Goal: Task Accomplishment & Management: Manage account settings

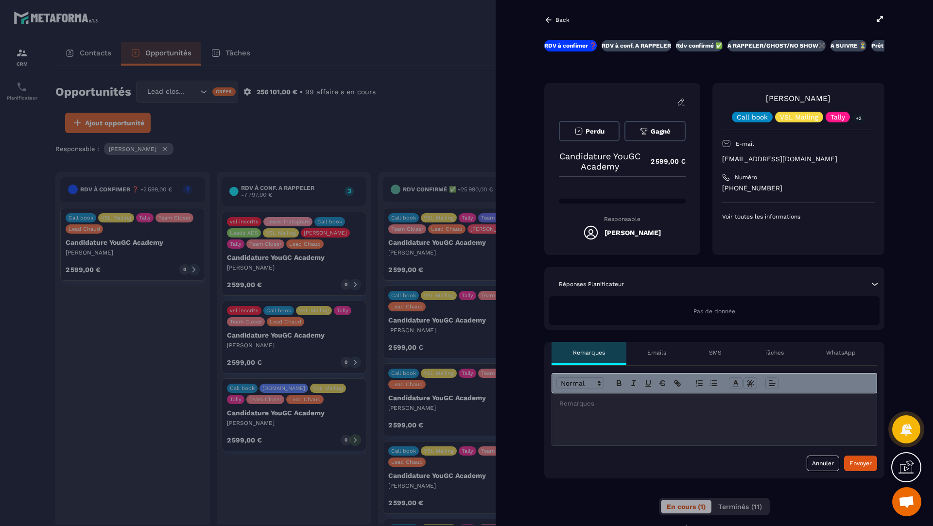
drag, startPoint x: 839, startPoint y: 162, endPoint x: 724, endPoint y: 160, distance: 115.7
click at [724, 160] on p "[EMAIL_ADDRESS][DOMAIN_NAME]" at bounding box center [798, 159] width 153 height 9
copy p "[EMAIL_ADDRESS][DOMAIN_NAME]"
click at [432, 90] on div at bounding box center [466, 263] width 933 height 526
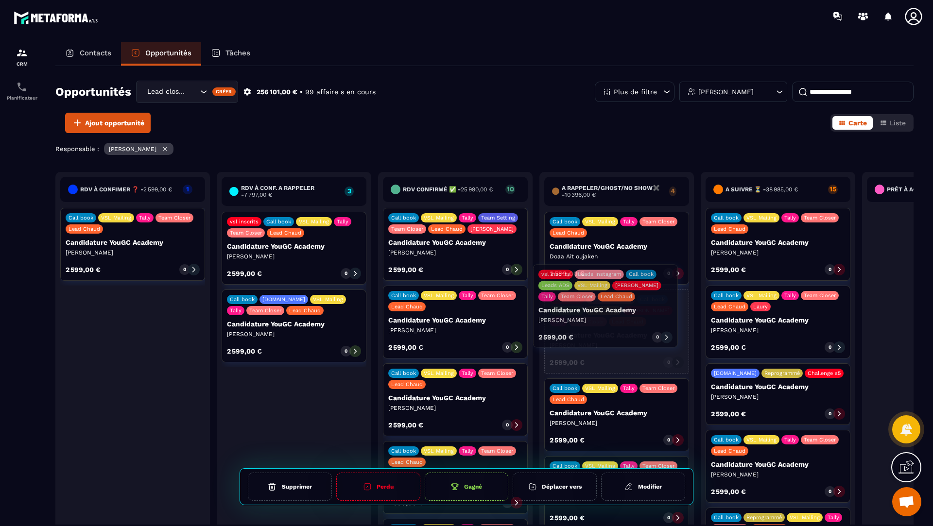
drag, startPoint x: 285, startPoint y: 277, endPoint x: 597, endPoint y: 330, distance: 316.0
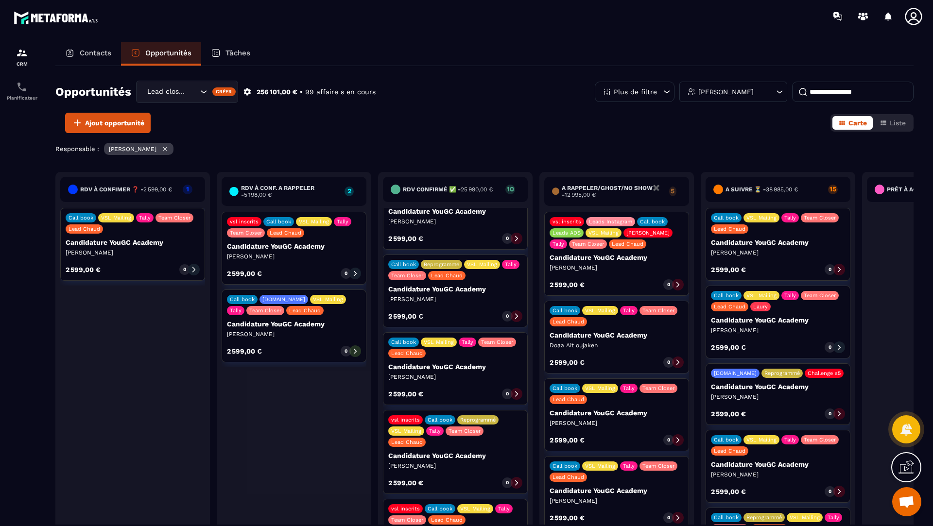
scroll to position [432, 0]
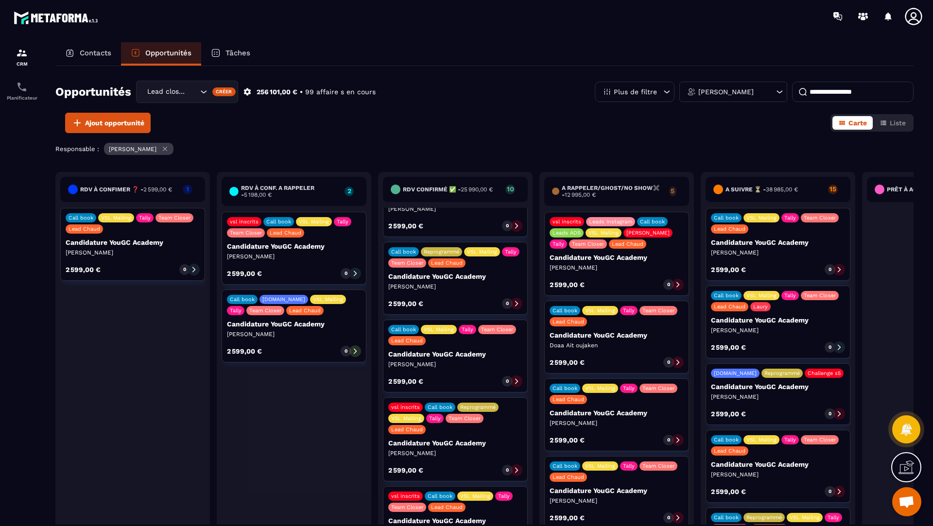
click at [828, 95] on input at bounding box center [852, 92] width 121 height 20
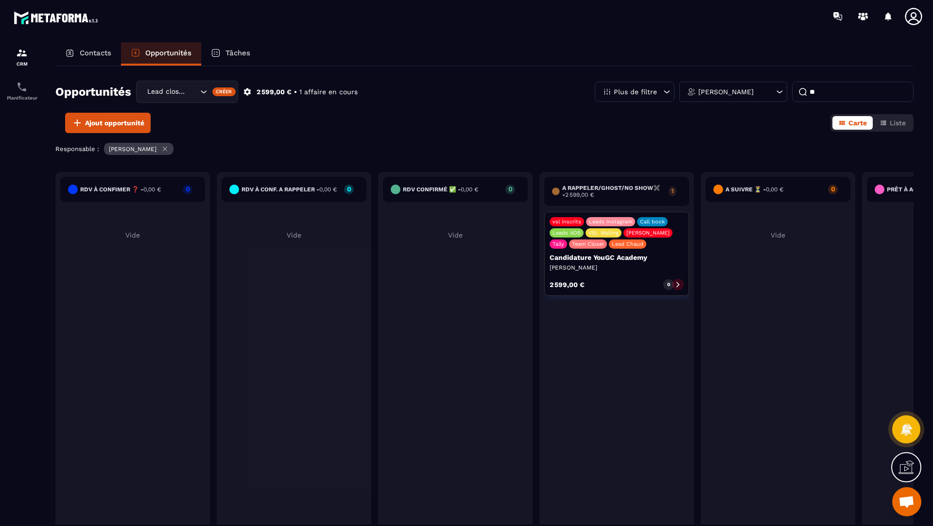
type input "*"
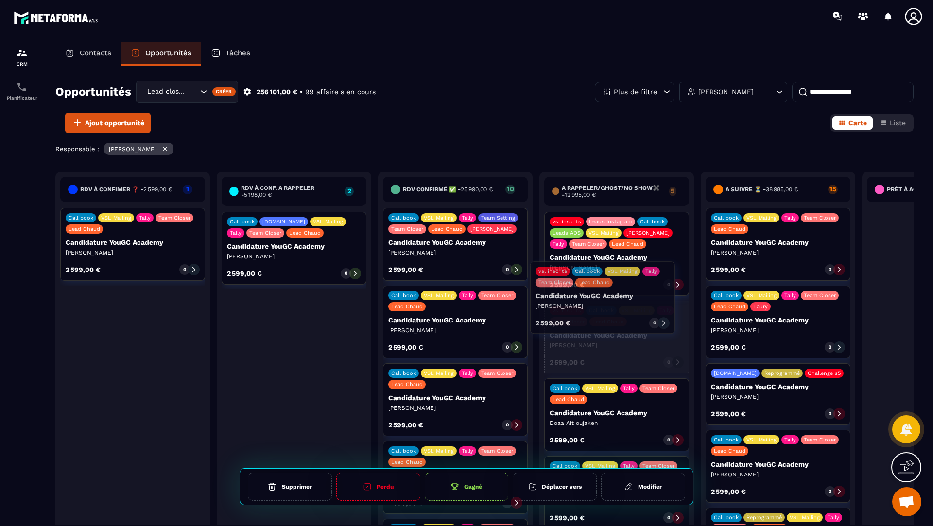
drag, startPoint x: 292, startPoint y: 255, endPoint x: 600, endPoint y: 305, distance: 312.6
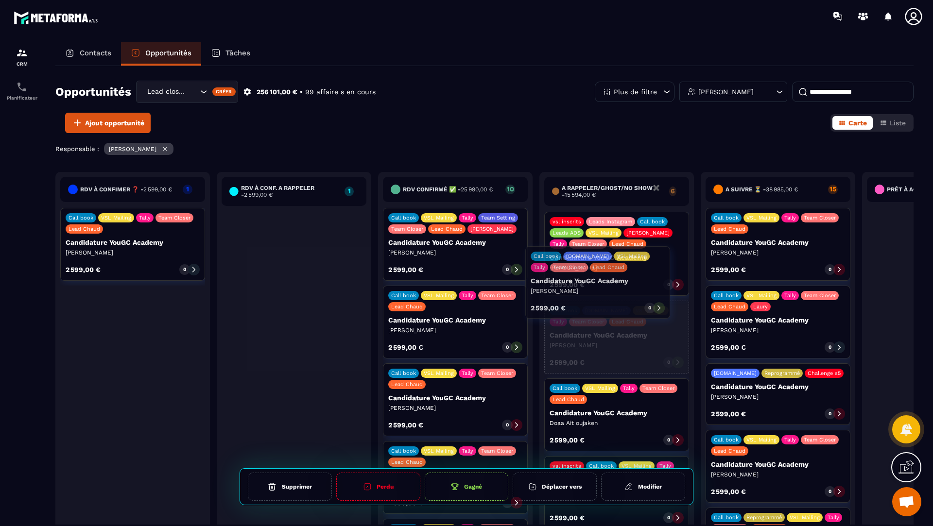
drag, startPoint x: 380, startPoint y: 263, endPoint x: 593, endPoint y: 295, distance: 215.7
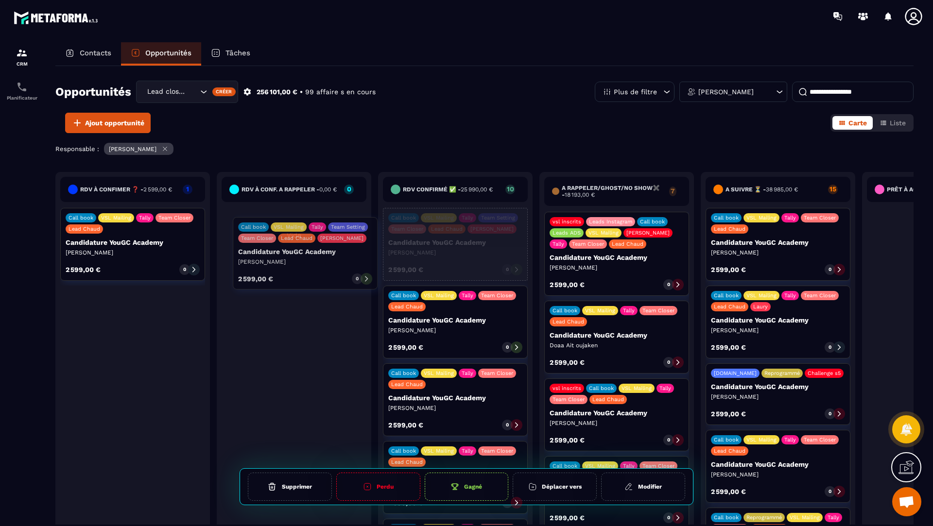
drag, startPoint x: 469, startPoint y: 264, endPoint x: 318, endPoint y: 274, distance: 151.4
click at [318, 274] on div "RDV à confimer ❓ - 2 599,00 € 1 Call book VSL Mailing Tally Team Closer Lead Ch…" at bounding box center [535, 361] width 961 height 378
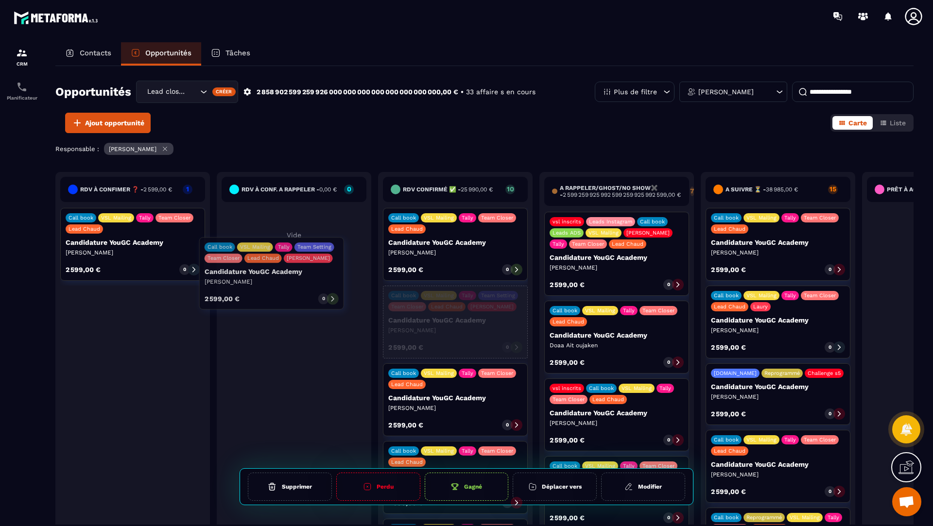
drag, startPoint x: 496, startPoint y: 260, endPoint x: 322, endPoint y: 290, distance: 176.4
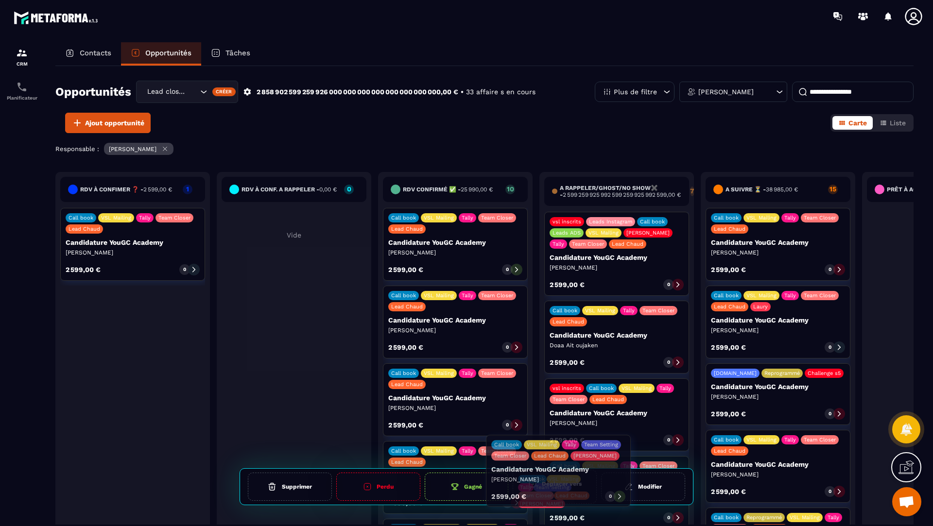
drag, startPoint x: 455, startPoint y: 338, endPoint x: 558, endPoint y: 488, distance: 182.5
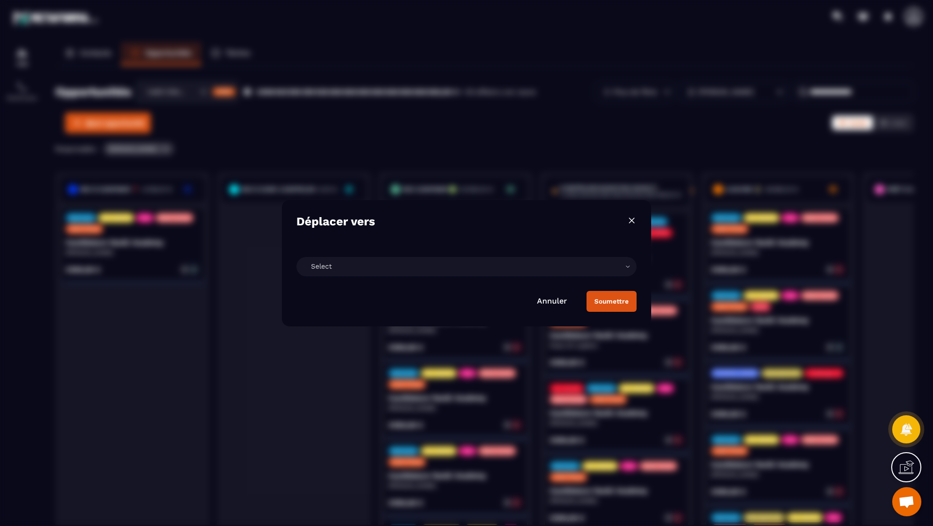
click at [377, 267] on div "Select" at bounding box center [466, 266] width 340 height 19
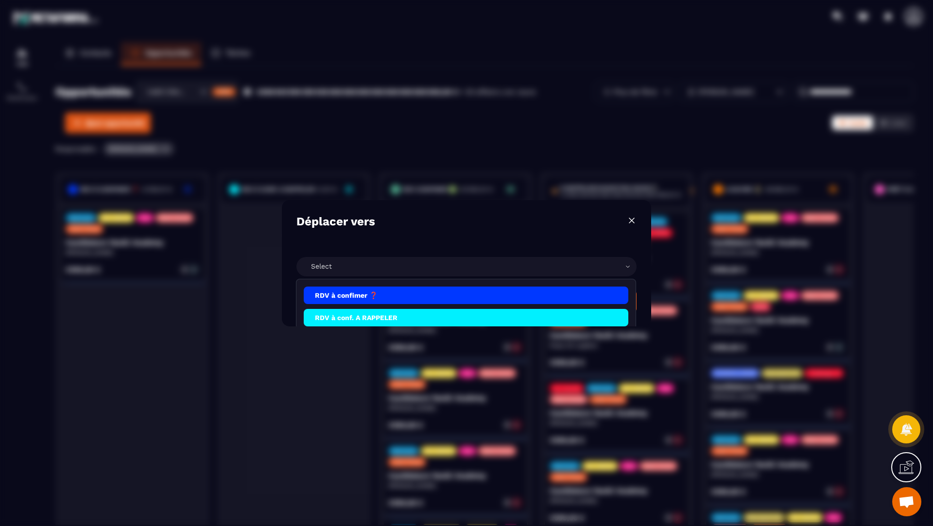
click at [374, 319] on li "RDV à conf. A RAPPELER" at bounding box center [466, 317] width 325 height 17
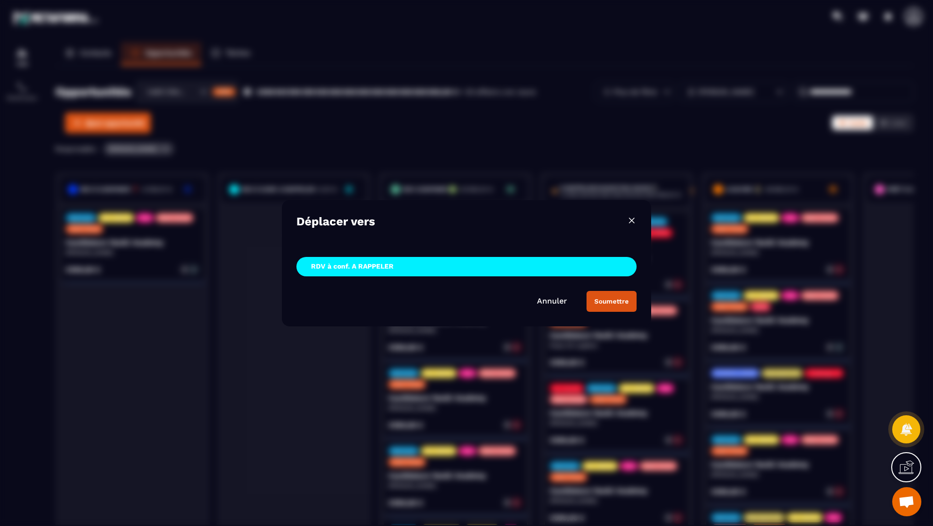
click at [611, 299] on div "Soumettre" at bounding box center [611, 301] width 34 height 7
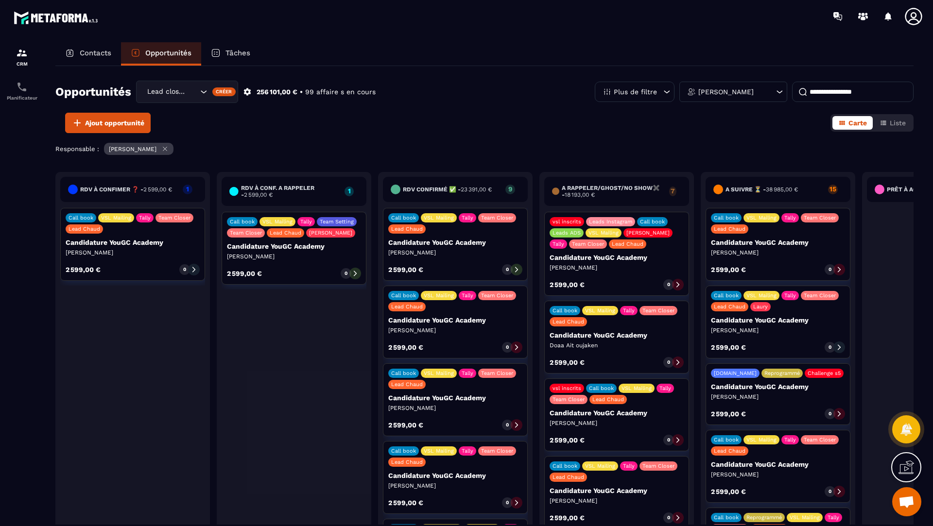
click at [513, 345] on div at bounding box center [517, 348] width 12 height 12
